Goal: Transaction & Acquisition: Book appointment/travel/reservation

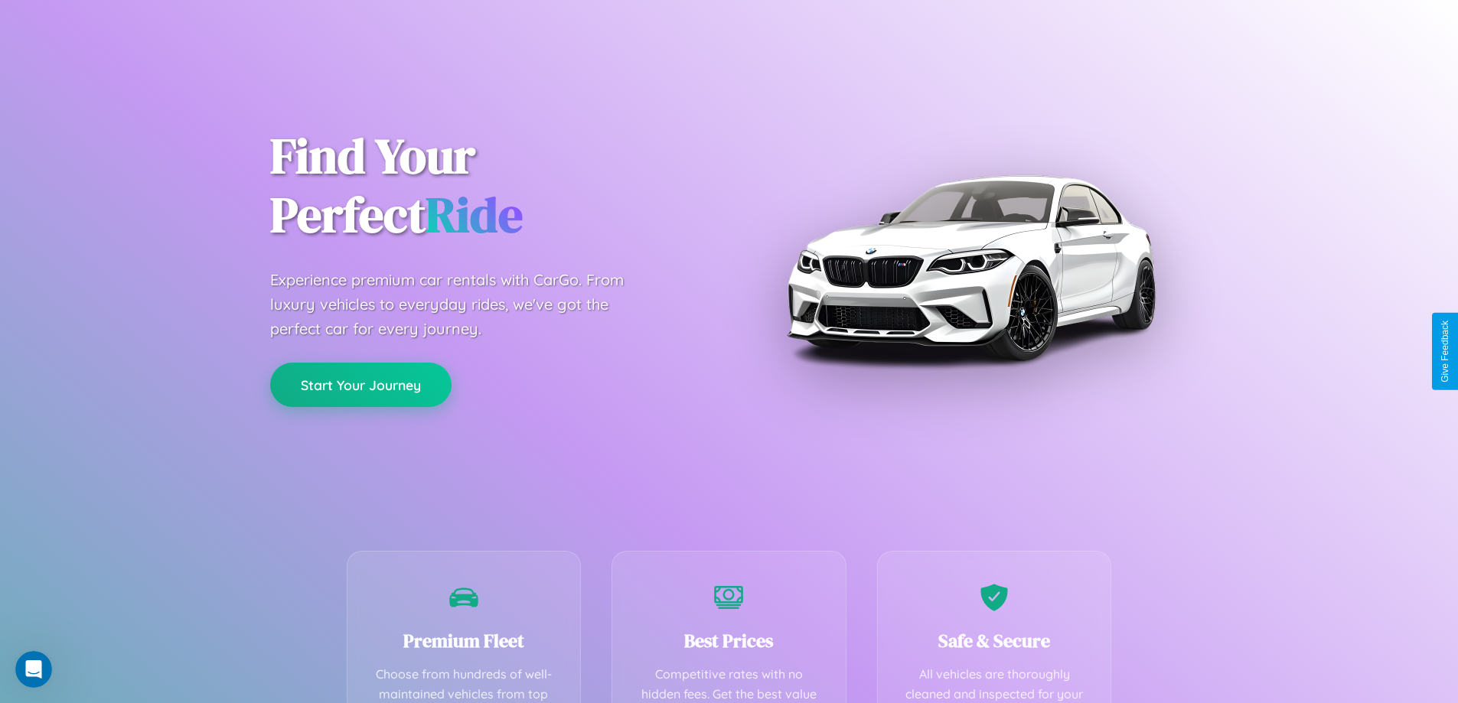
click at [360, 385] on button "Start Your Journey" at bounding box center [360, 385] width 181 height 44
click at [360, 384] on button "Start Your Journey" at bounding box center [360, 385] width 181 height 44
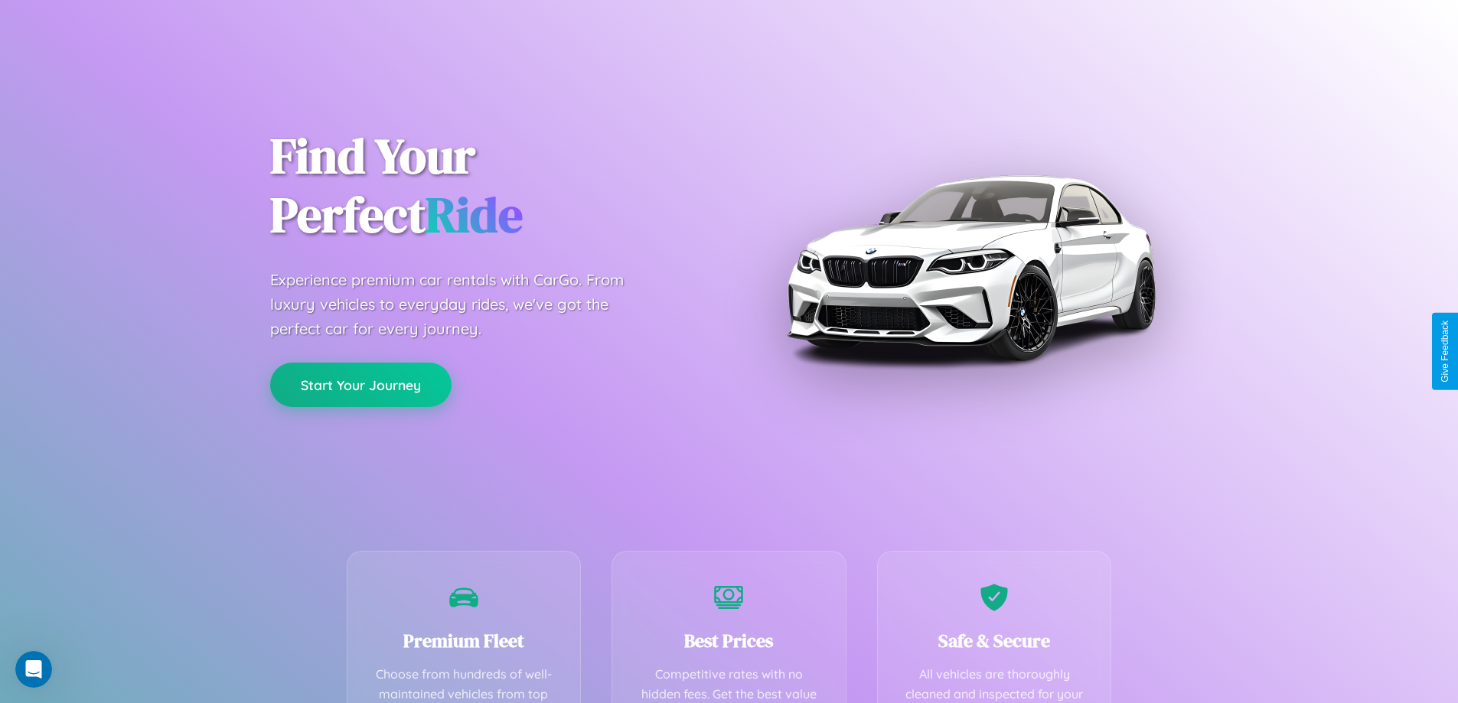
click at [360, 384] on button "Start Your Journey" at bounding box center [360, 385] width 181 height 44
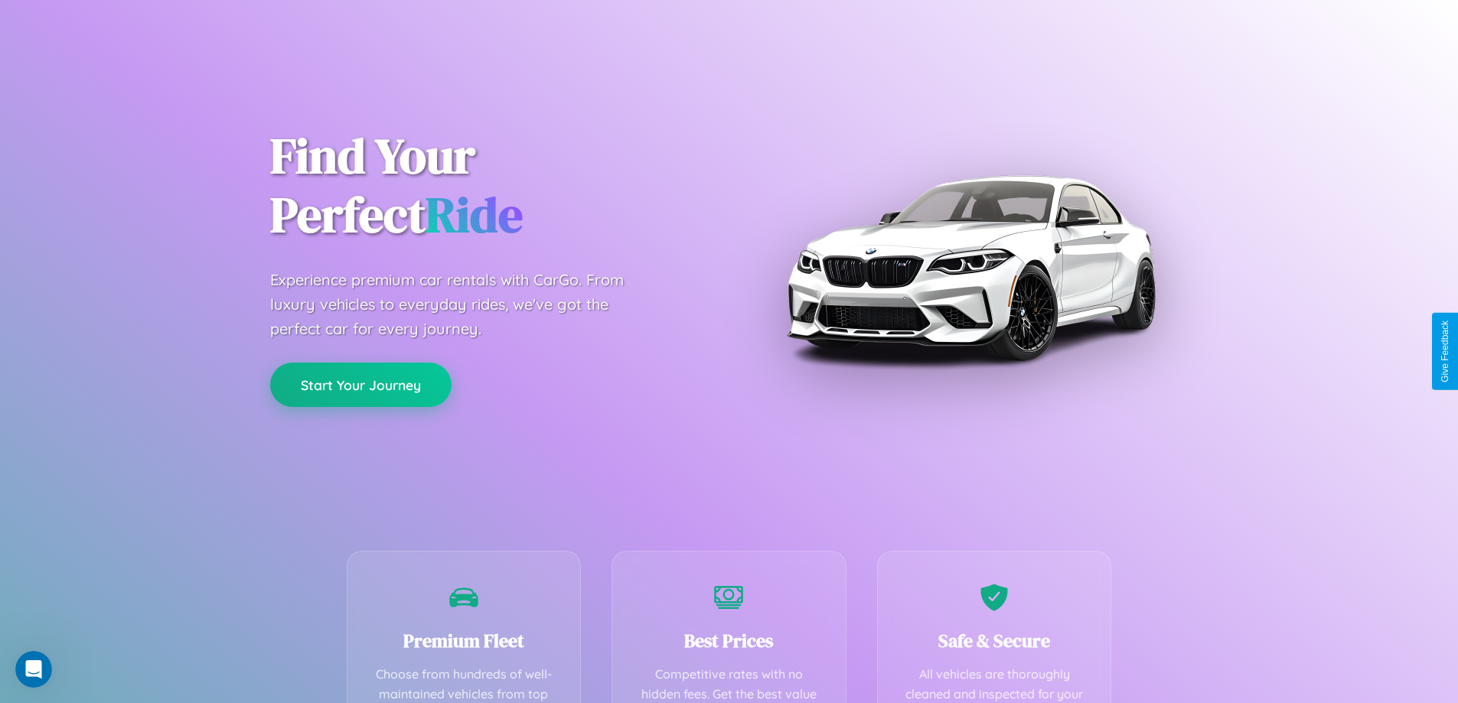
click at [360, 384] on button "Start Your Journey" at bounding box center [360, 385] width 181 height 44
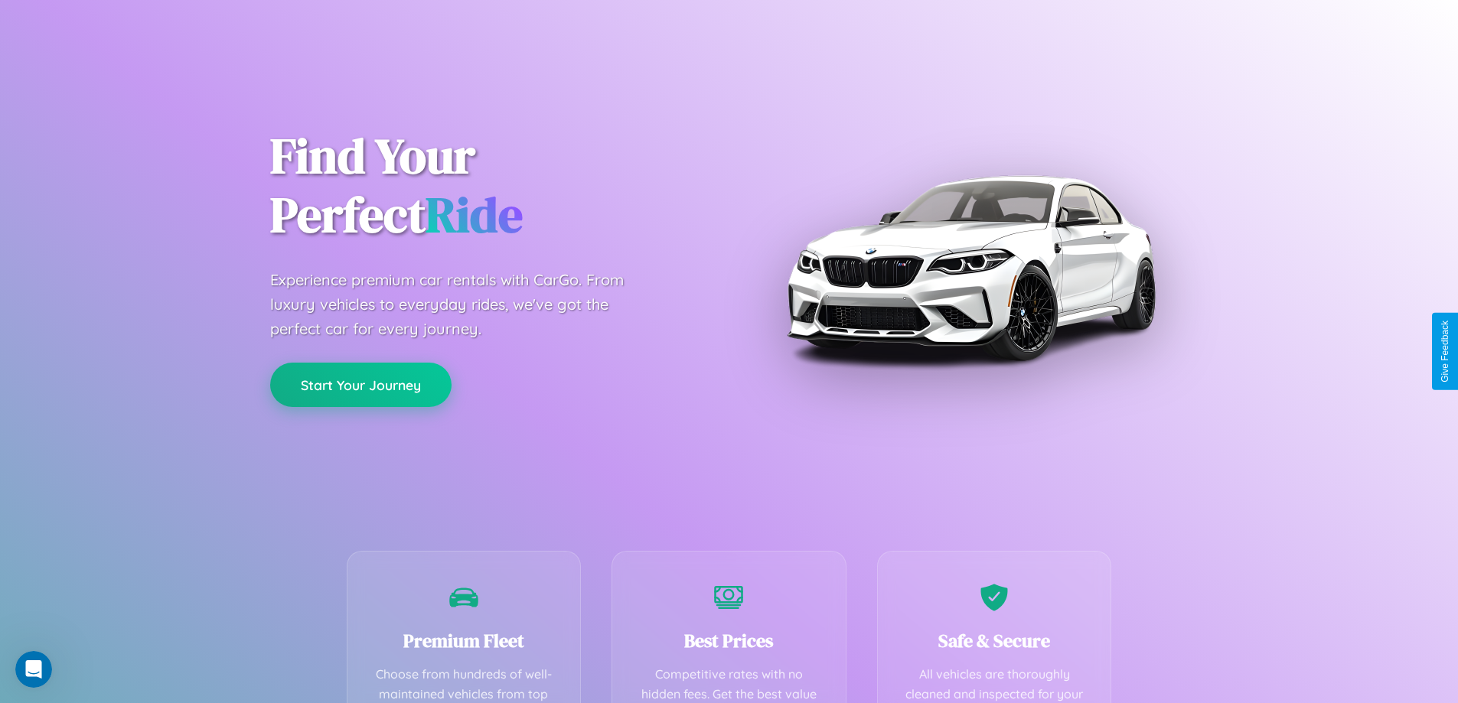
click at [360, 384] on button "Start Your Journey" at bounding box center [360, 385] width 181 height 44
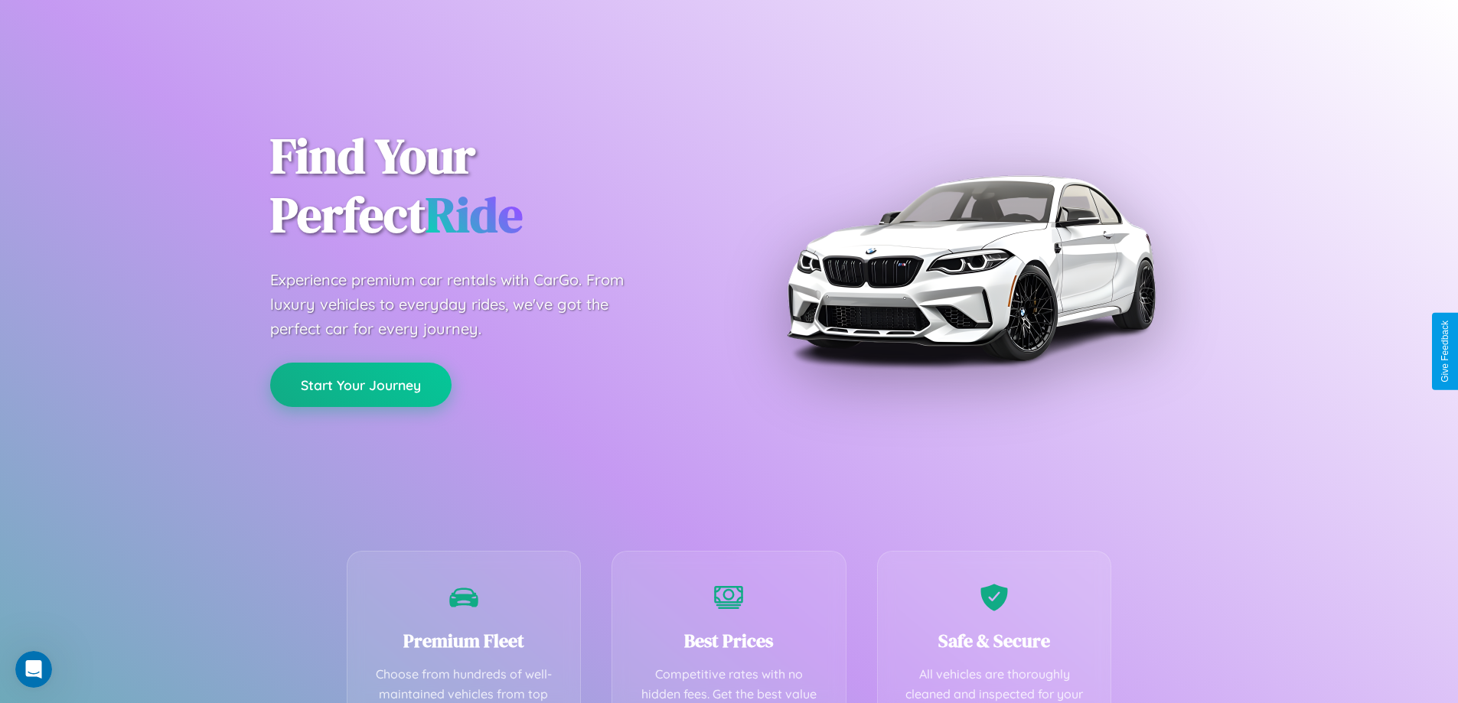
click at [360, 384] on button "Start Your Journey" at bounding box center [360, 385] width 181 height 44
